Goal: Navigation & Orientation: Find specific page/section

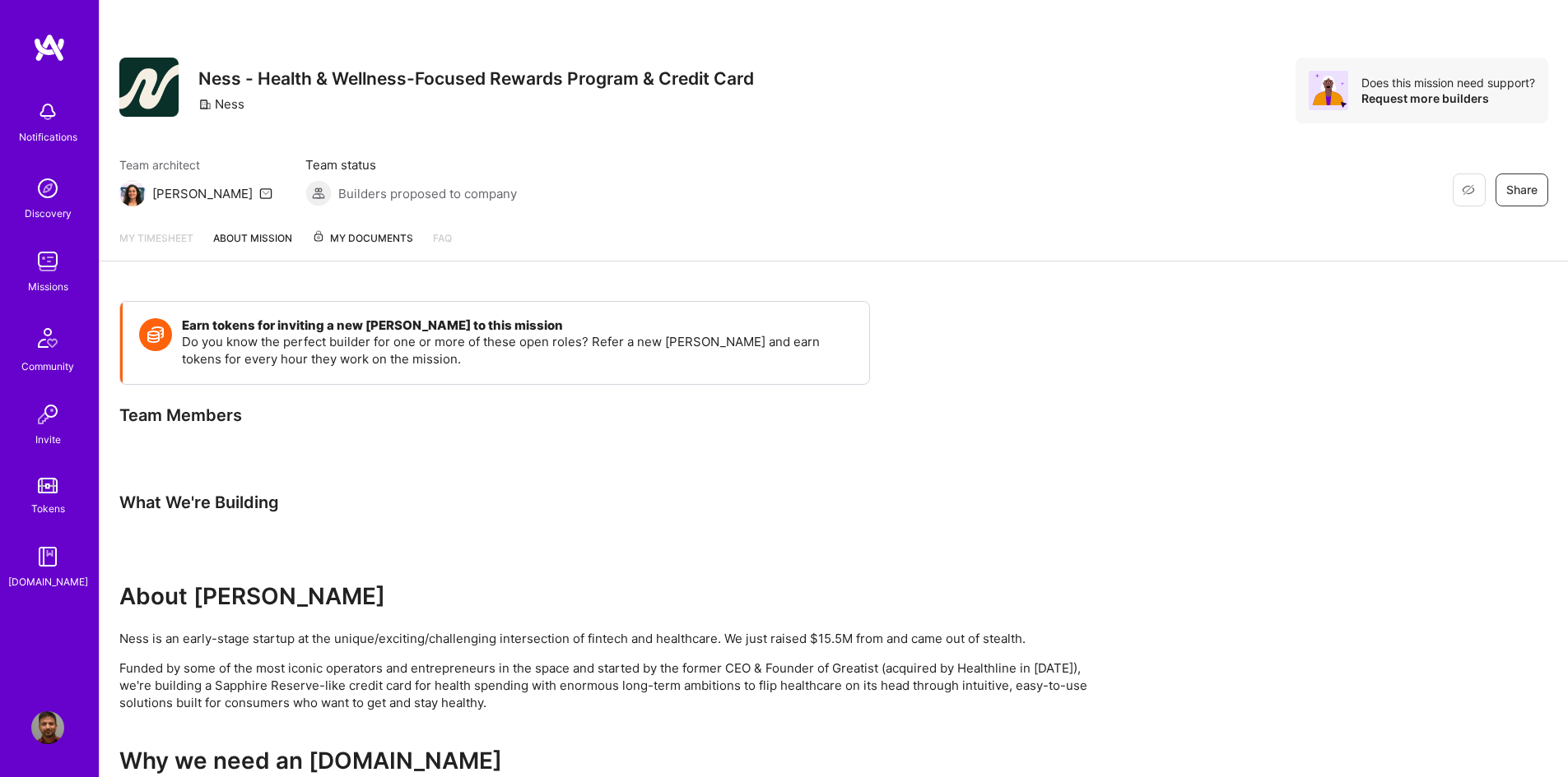
click at [51, 252] on img at bounding box center [47, 261] width 33 height 33
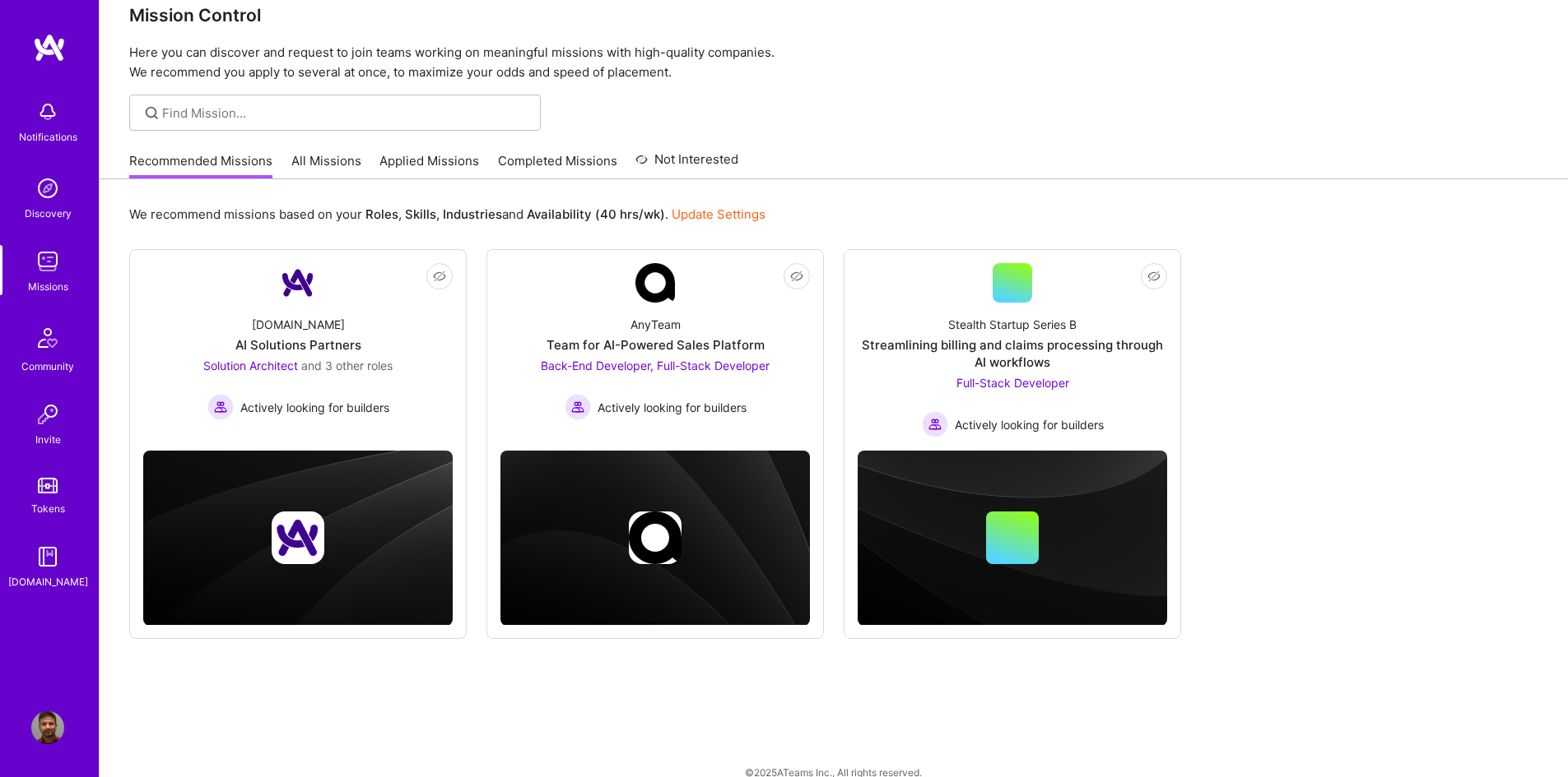
scroll to position [51, 0]
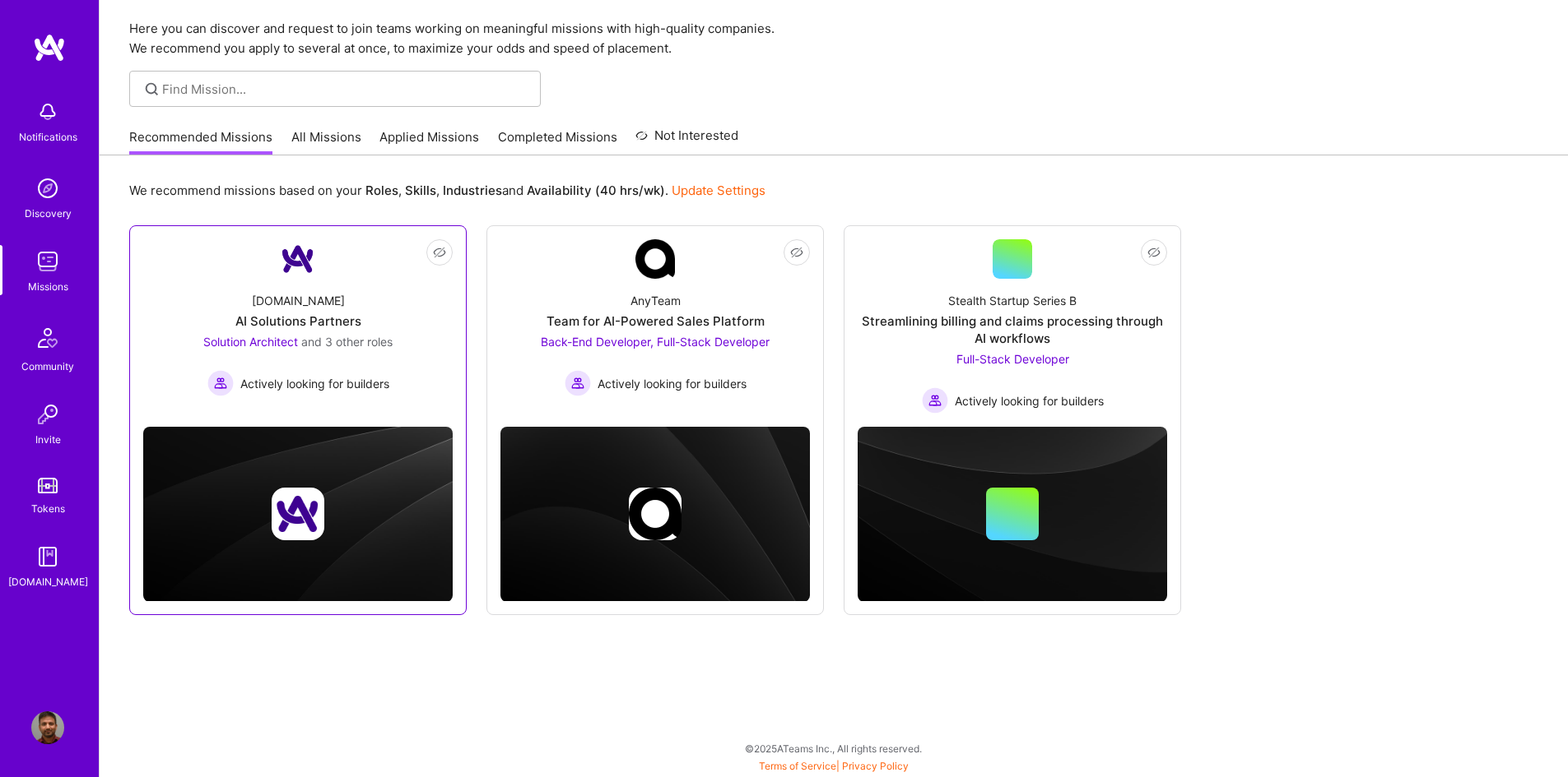
click at [348, 338] on span "and 3 other roles" at bounding box center [347, 341] width 92 height 14
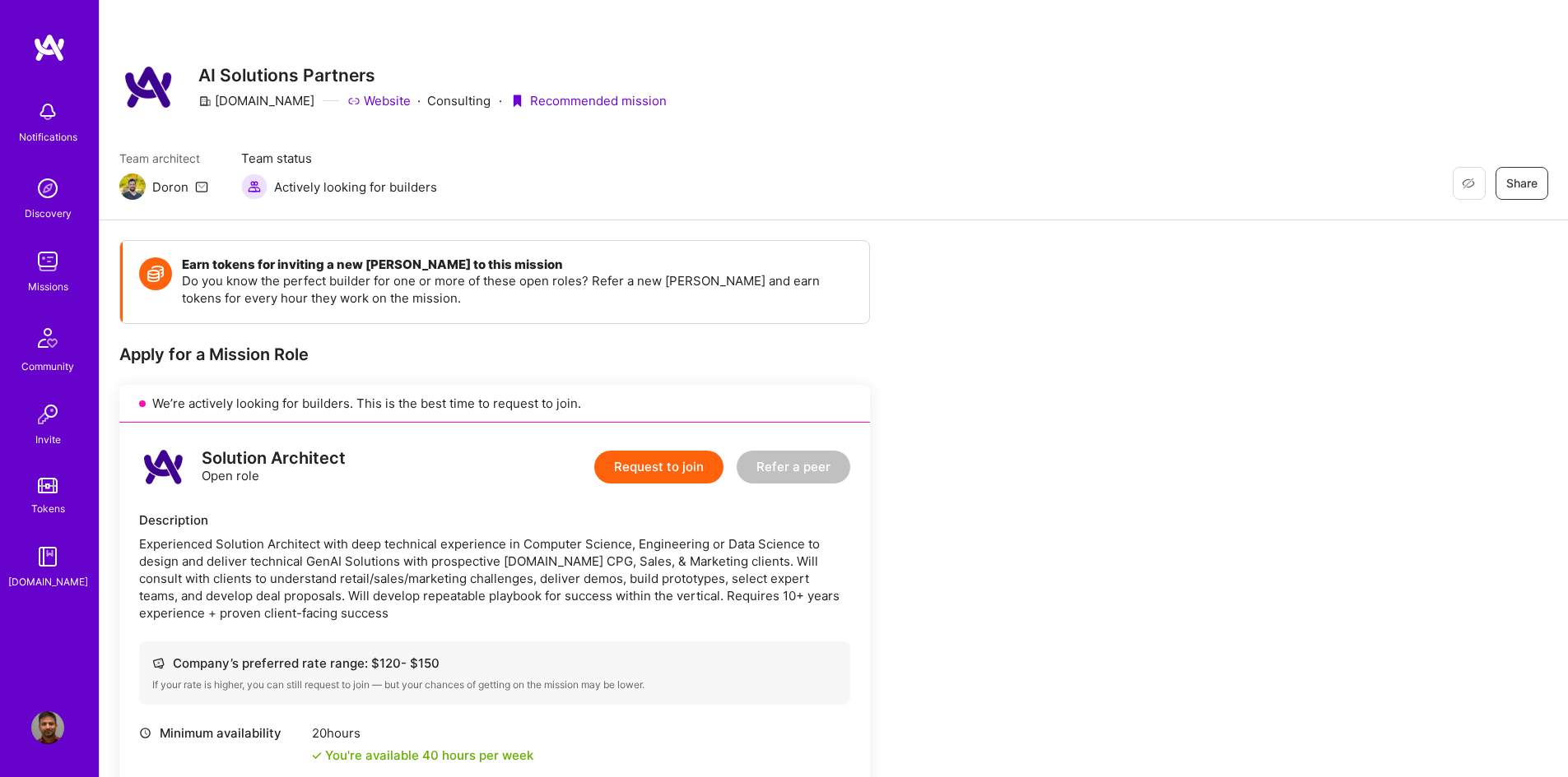
click at [45, 198] on img at bounding box center [47, 188] width 33 height 33
